Goal: Task Accomplishment & Management: Use online tool/utility

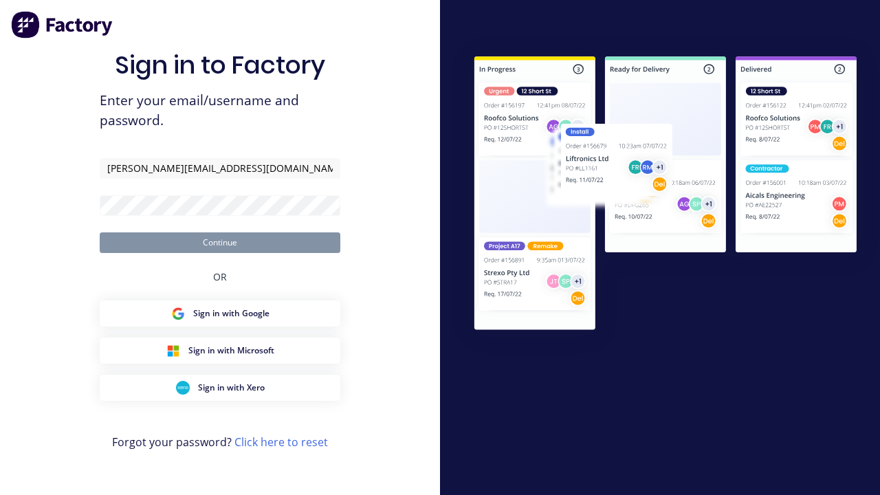
type input "[PERSON_NAME][EMAIL_ADDRESS][DOMAIN_NAME]"
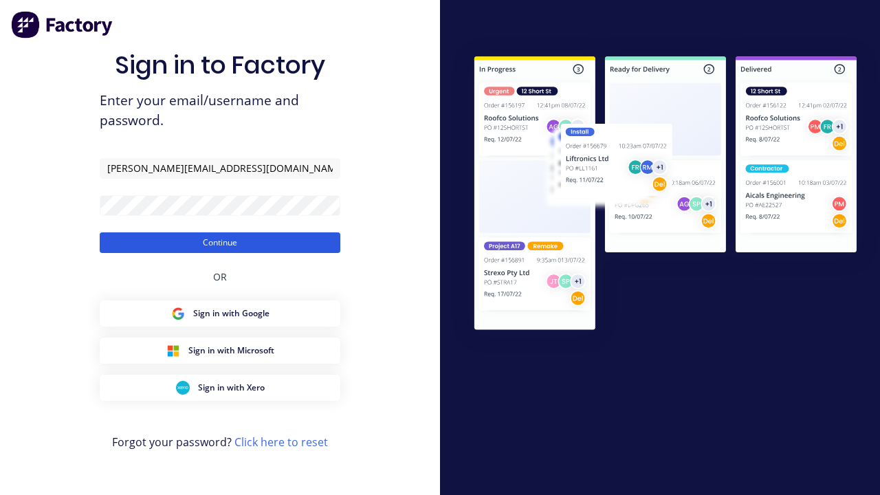
click at [220, 242] on button "Continue" at bounding box center [220, 242] width 240 height 21
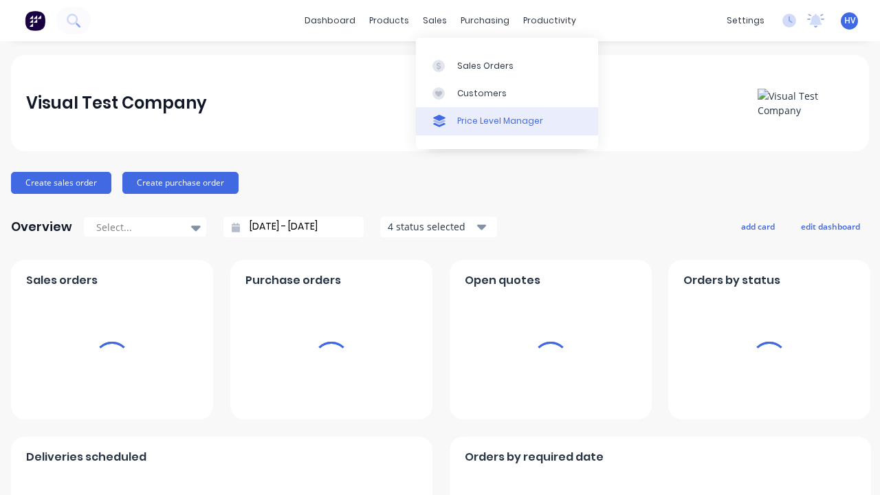
click at [506, 121] on div "Price Level Manager" at bounding box center [500, 121] width 86 height 12
